Goal: Transaction & Acquisition: Purchase product/service

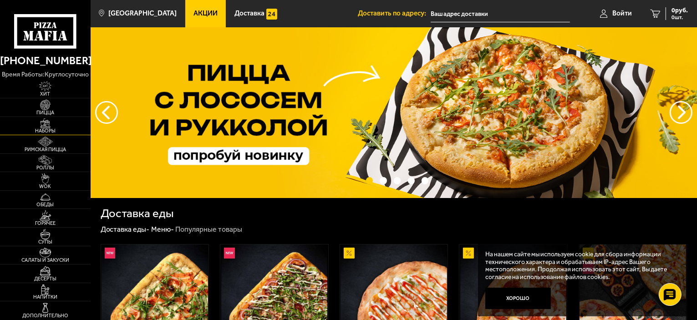
click at [49, 128] on span "Наборы" at bounding box center [45, 130] width 91 height 5
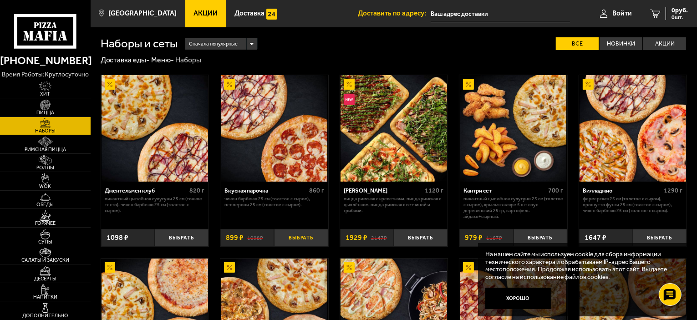
click at [298, 238] on button "Выбрать" at bounding box center [301, 238] width 54 height 18
click at [650, 10] on icon "1" at bounding box center [648, 14] width 10 height 8
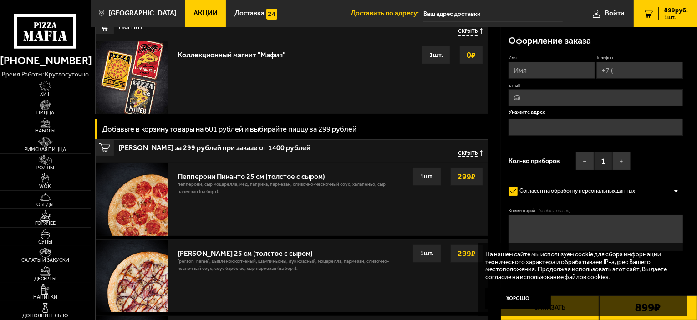
scroll to position [273, 0]
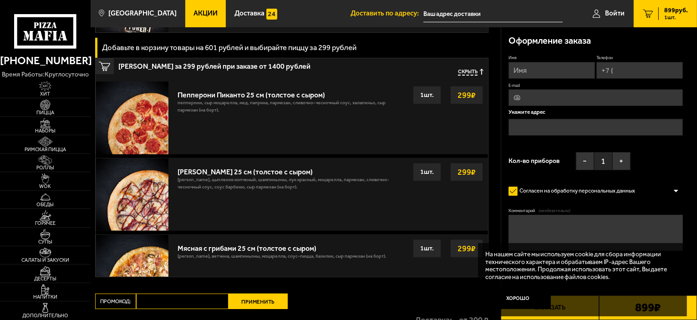
click at [470, 98] on strong "299 ₽" at bounding box center [466, 95] width 23 height 17
click at [466, 173] on strong "299 ₽" at bounding box center [466, 171] width 23 height 17
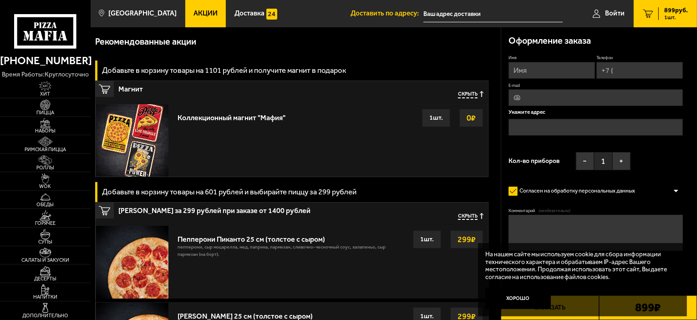
scroll to position [182, 0]
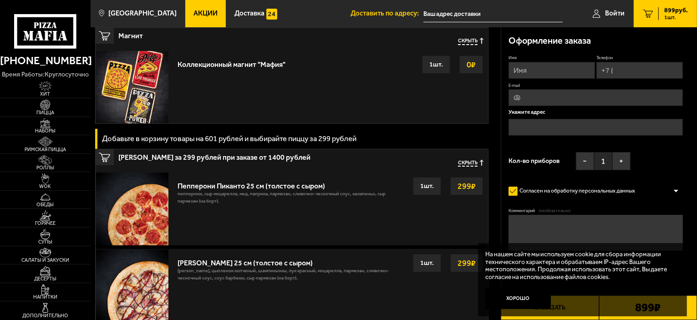
click at [473, 187] on strong "299 ₽" at bounding box center [466, 186] width 23 height 17
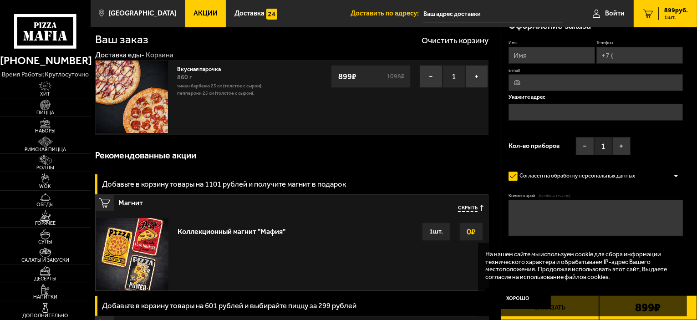
scroll to position [0, 0]
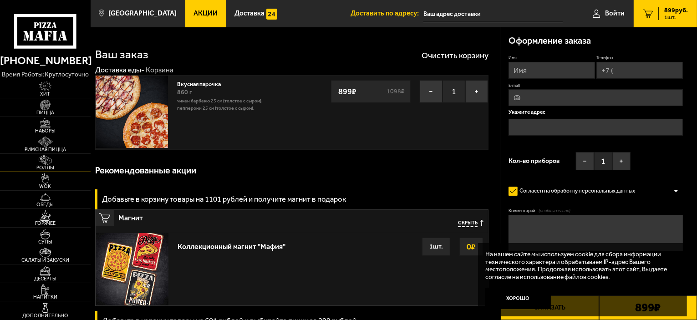
click at [40, 154] on link "Роллы" at bounding box center [45, 163] width 91 height 18
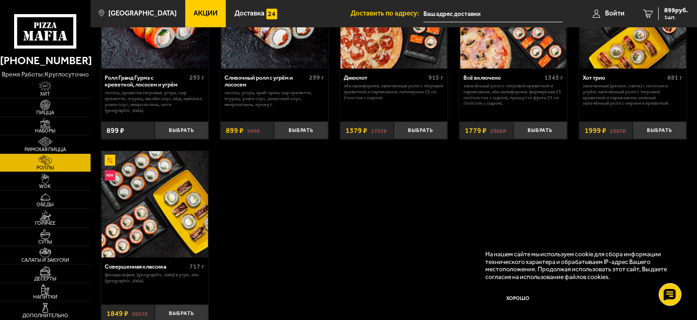
scroll to position [501, 0]
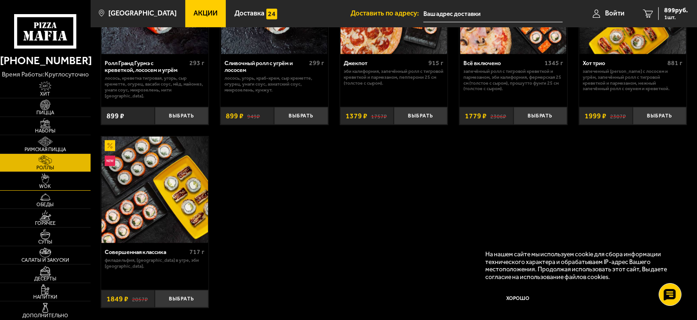
click at [43, 178] on img at bounding box center [45, 178] width 28 height 10
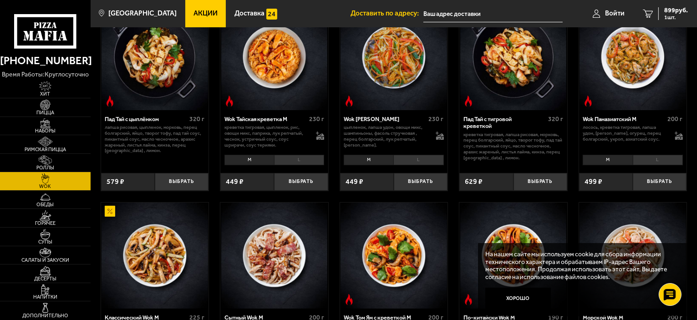
scroll to position [91, 0]
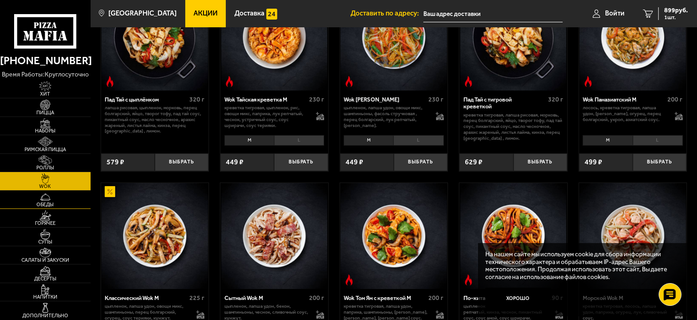
click at [46, 202] on span "Обеды" at bounding box center [45, 204] width 91 height 5
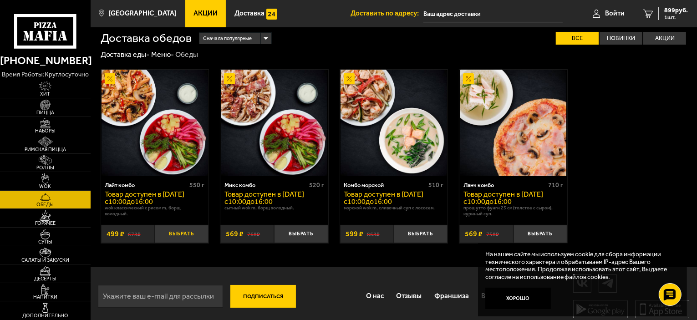
scroll to position [11, 0]
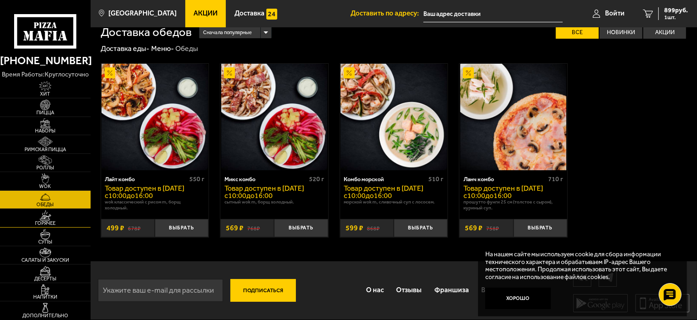
click at [54, 222] on span "Горячее" at bounding box center [45, 223] width 91 height 5
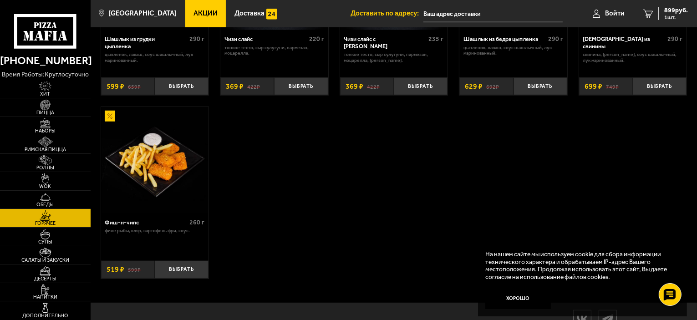
scroll to position [592, 0]
